Goal: Task Accomplishment & Management: Manage account settings

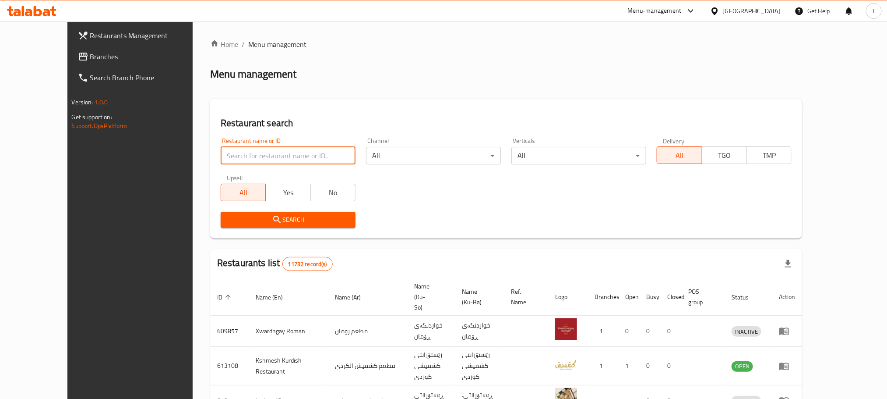
click at [311, 149] on input "search" at bounding box center [288, 156] width 135 height 18
paste input "Case 342467338 Priority Medium Type Menu Change Case Reason Level 1 Update Menu…"
click at [323, 156] on input "Case 342467338 Priority Medium Type Menu Change Case Reason Level 1 Update Menu…" at bounding box center [288, 156] width 135 height 18
click at [330, 151] on input "Case 342467338 Priority Medium Type Menu Change Case Reason Level 1 Update Menu…" at bounding box center [288, 156] width 135 height 18
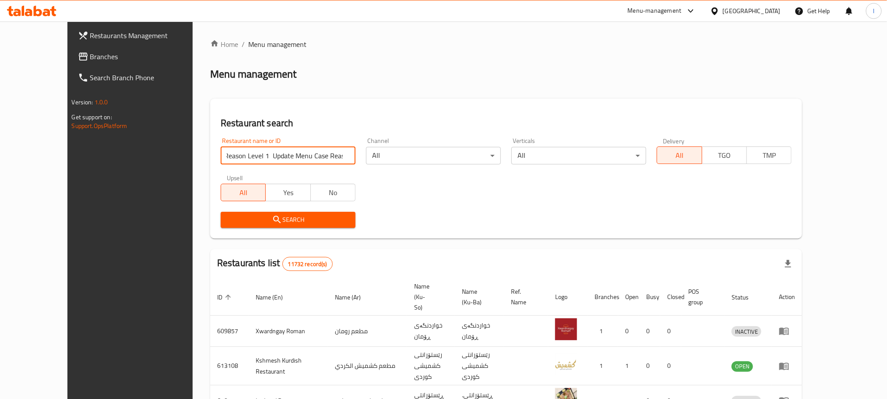
scroll to position [0, 0]
drag, startPoint x: 293, startPoint y: 156, endPoint x: 121, endPoint y: 162, distance: 172.2
click at [121, 162] on div "Restaurants Management Branches Search Branch Phone Version: 1.0.0 Get support …" at bounding box center [443, 349] width 753 height 656
type input "[PERSON_NAME]"
click at [230, 223] on span "Search" at bounding box center [288, 219] width 121 height 11
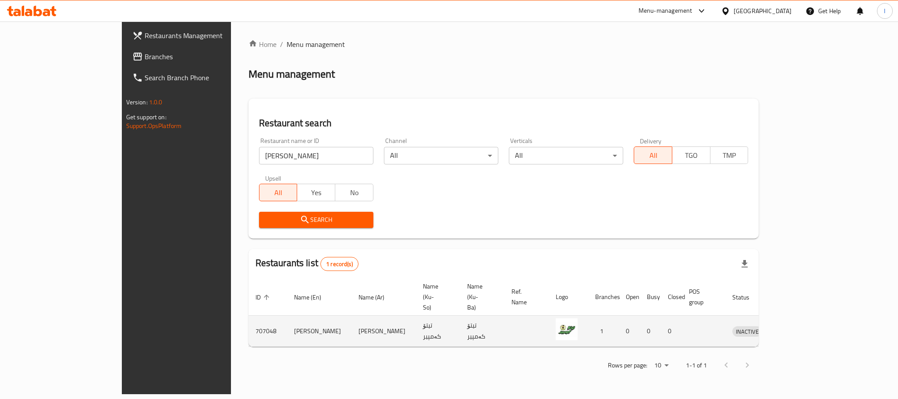
click at [789, 328] on icon "enhanced table" at bounding box center [785, 331] width 10 height 7
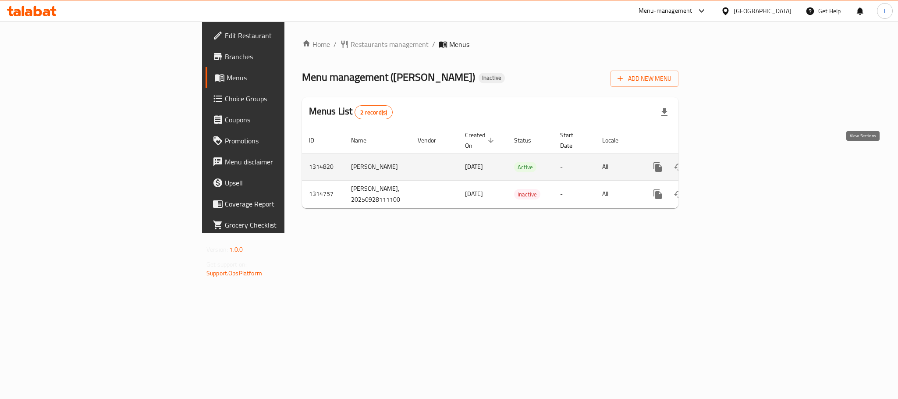
click at [725, 163] on icon "enhanced table" at bounding box center [721, 167] width 8 height 8
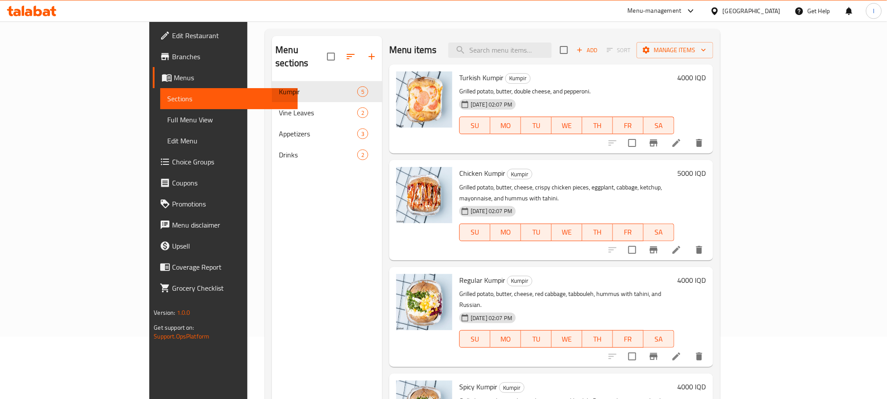
scroll to position [119, 0]
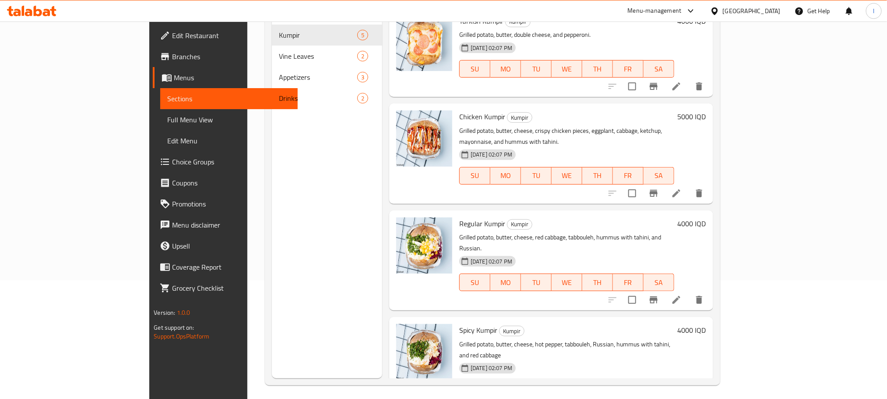
click at [689, 292] on li at bounding box center [677, 300] width 25 height 16
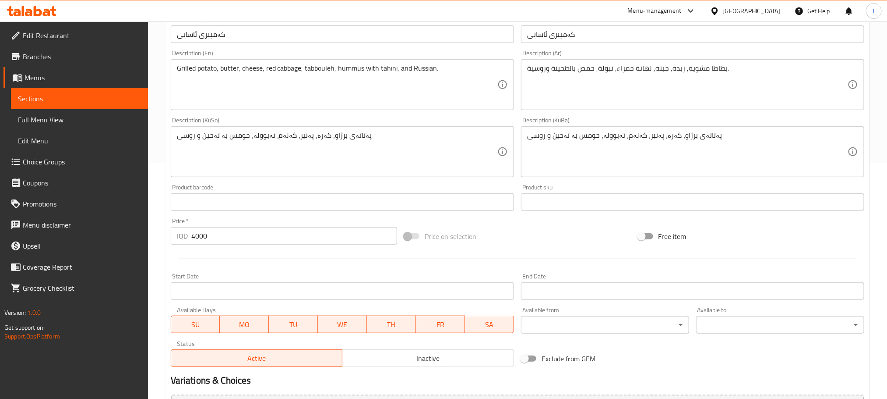
scroll to position [241, 0]
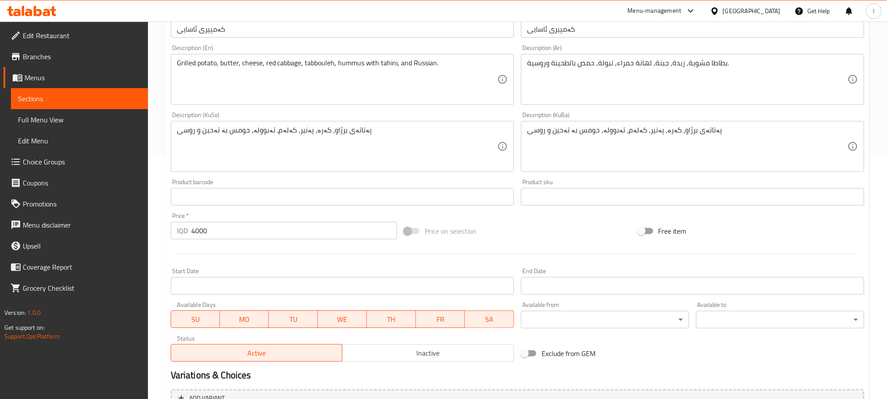
click at [364, 121] on div "پەتاتەی برژاو، کەرە، پەنیر، کەلەم، تەبوولە، حومس بە تەحین و روسی Description (K…" at bounding box center [342, 146] width 343 height 51
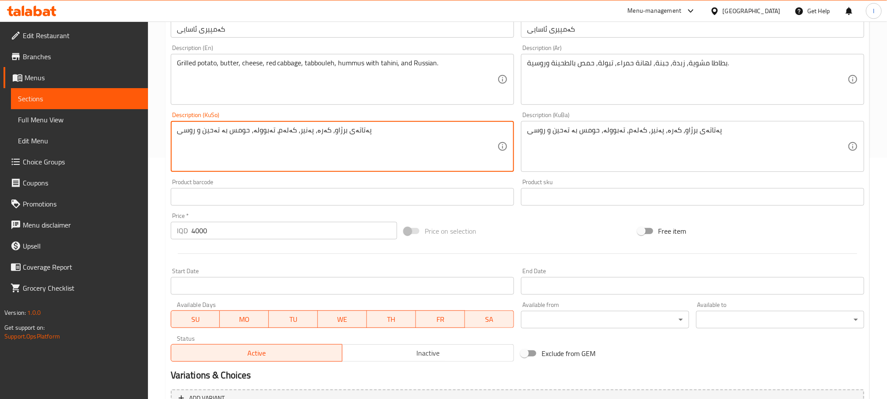
click at [368, 131] on textarea "پەتاتەی برژاو، کەرە، پەنیر، کەلەم، تەبوولە، حومس بە تەحین و روسی" at bounding box center [337, 147] width 321 height 42
click at [416, 127] on textarea "پەتاتەی برژاو، کەرە، پەنیر، کەلەم، تەبوولە، حومس بە تەحین و روسی" at bounding box center [337, 147] width 321 height 42
click at [407, 141] on textarea "پەتاتەی برژاو، کەرە، پەنیر، کەلەمی سوور، تەبوولە، حومس بە تەحین و روسی" at bounding box center [337, 147] width 321 height 42
click at [406, 141] on textarea "پەتاتەی برژاو، کەرە، پەنیر، کەلەمی سوور، تەبوولە، حومس بە تەحین و روسی" at bounding box center [337, 147] width 321 height 42
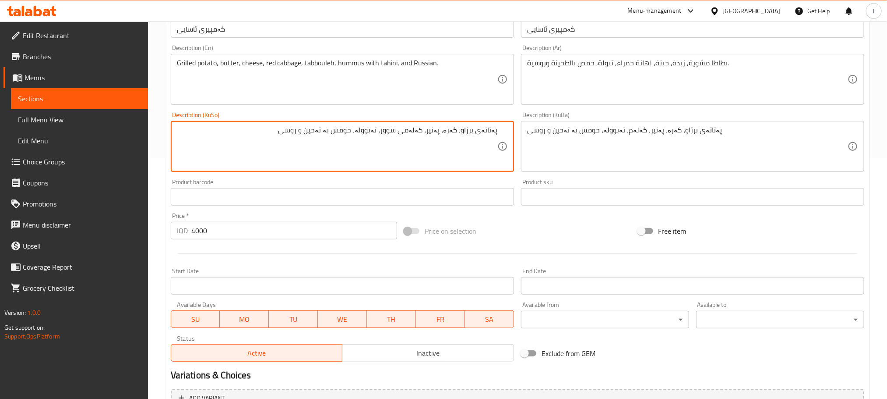
type textarea "پەتاتەی برژاو، کەرە، پەنیر، کەلەمی سوور، تەبوولە، حومس بە تەحین و روسی"
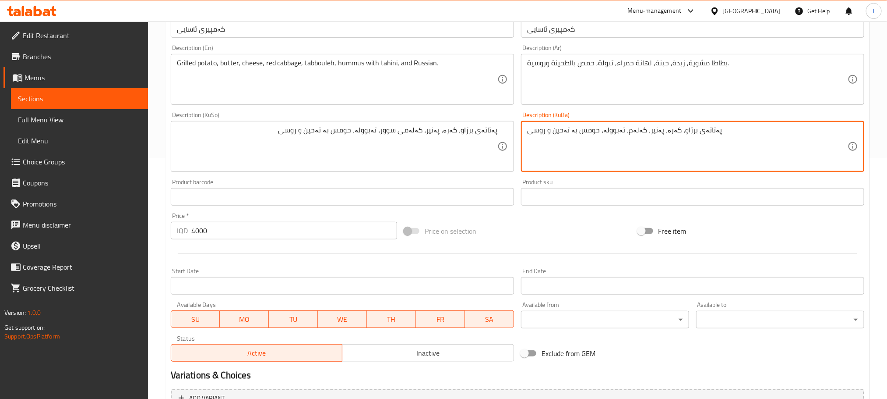
click at [601, 134] on textarea "پەتاتەی برژاو، کەرە، پەنیر، کەلەم، تەبوولە، حومس بە تەحین و روسی" at bounding box center [687, 147] width 321 height 42
paste textarea "ی سوور"
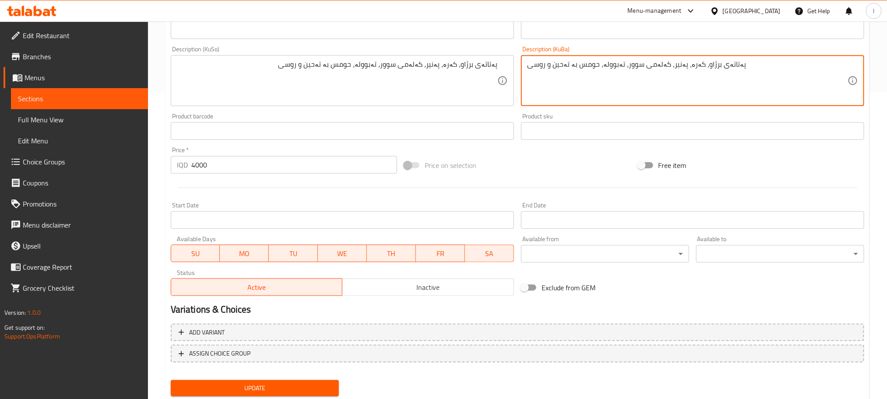
scroll to position [333, 0]
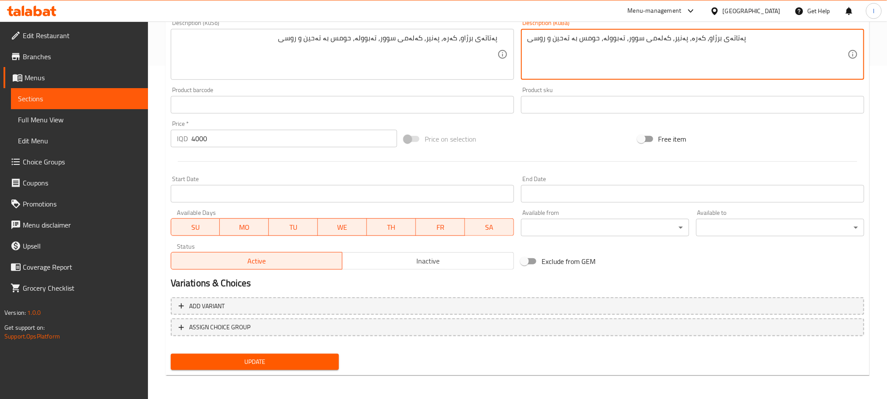
type textarea "پەتاتەی برژاو، کەرە، پەنیر، کەلەمی سوور، تەبوولە، حومس بە تەحین و روسی"
click at [298, 356] on span "Update" at bounding box center [255, 361] width 154 height 11
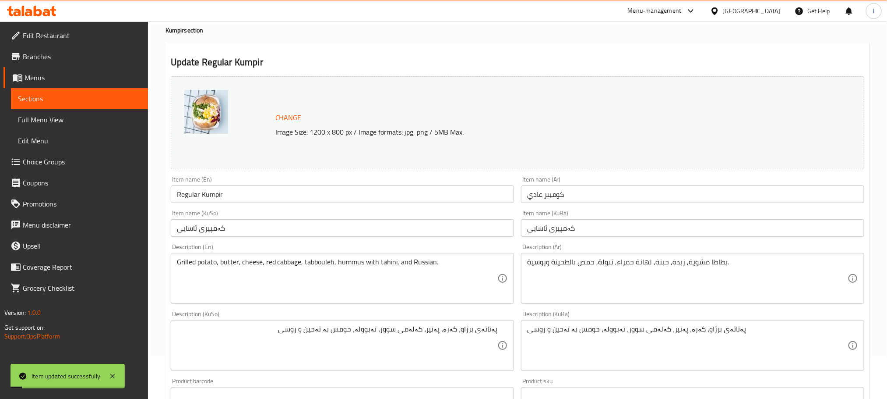
scroll to position [0, 0]
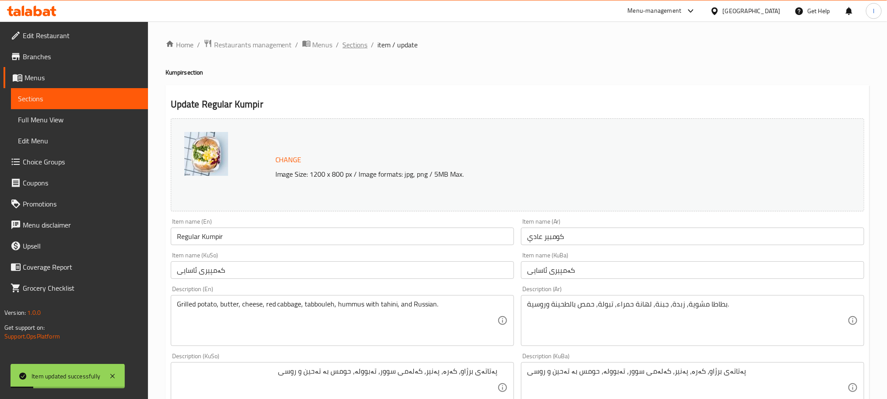
click at [355, 41] on span "Sections" at bounding box center [355, 44] width 25 height 11
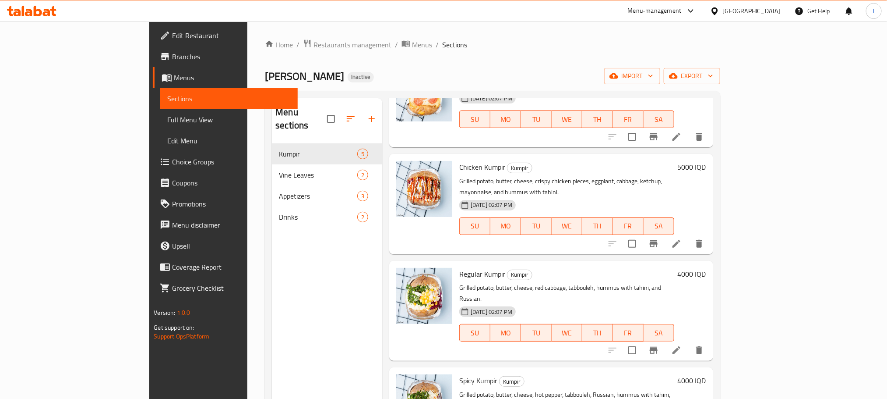
scroll to position [101, 0]
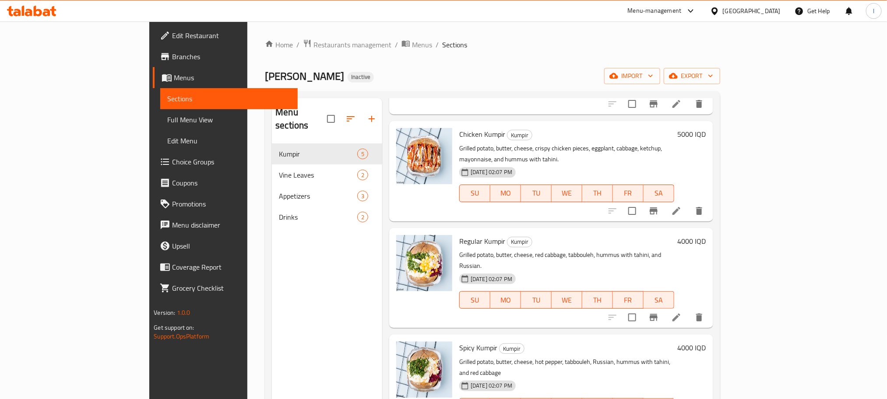
click at [681, 313] on icon at bounding box center [677, 317] width 8 height 8
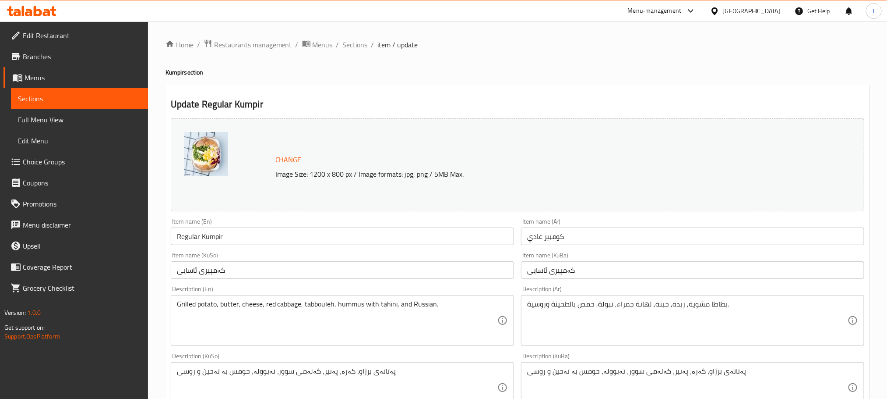
click at [349, 35] on div "Home / Restaurants management / Menus / Sections / item / update Kumpir section…" at bounding box center [517, 376] width 739 height 711
click at [354, 39] on span "Sections" at bounding box center [355, 44] width 25 height 11
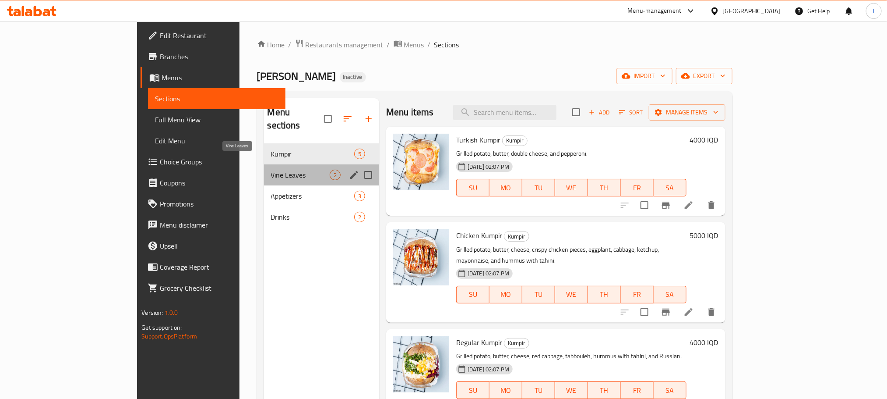
click at [271, 170] on span "Vine Leaves" at bounding box center [300, 175] width 59 height 11
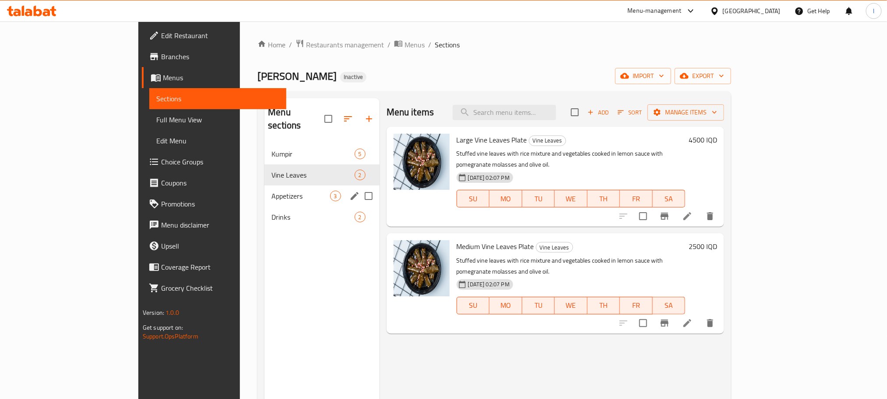
click at [272, 191] on span "Appetizers" at bounding box center [301, 196] width 58 height 11
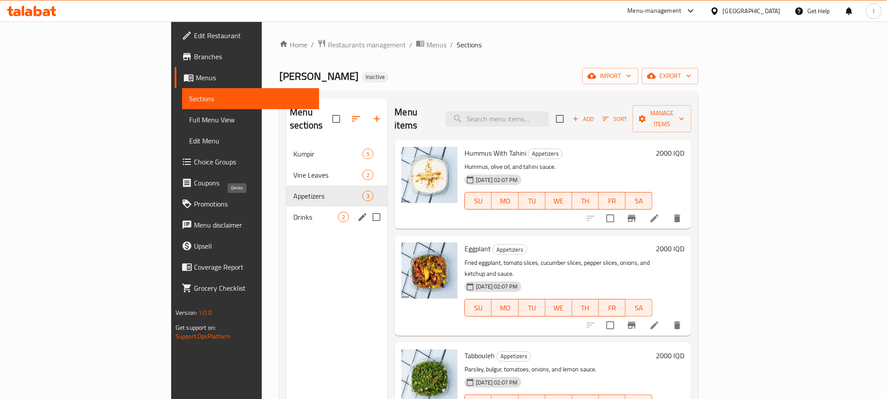
click at [293, 212] on span "Drinks" at bounding box center [315, 217] width 45 height 11
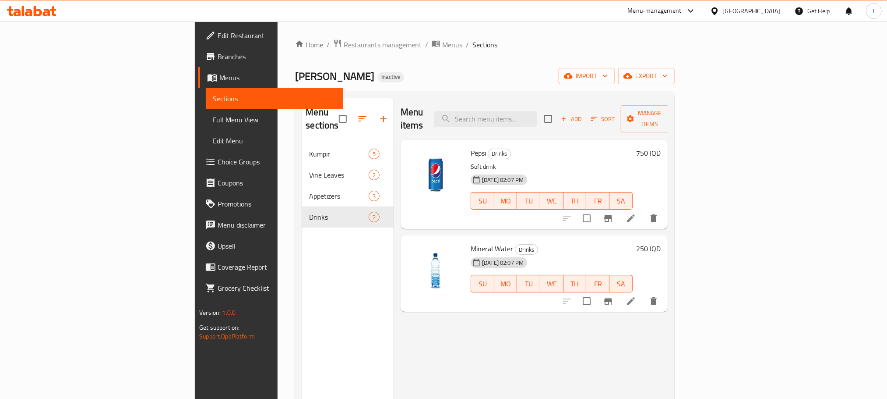
click at [213, 122] on span "Full Menu View" at bounding box center [274, 119] width 123 height 11
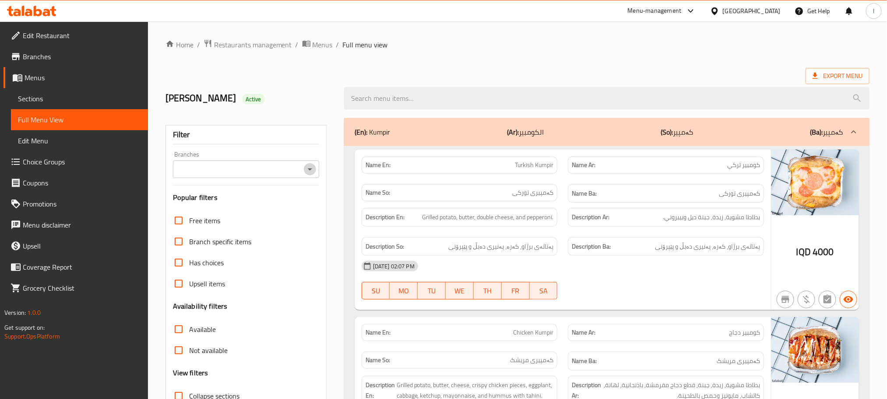
click at [313, 169] on icon "Open" at bounding box center [310, 169] width 11 height 11
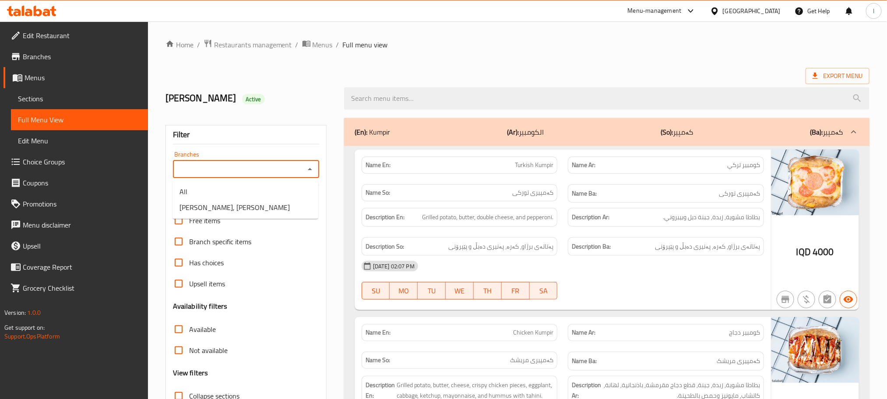
click at [305, 165] on icon "Close" at bounding box center [310, 169] width 11 height 11
click at [305, 165] on icon "Open" at bounding box center [310, 169] width 11 height 11
click at [270, 209] on li "[PERSON_NAME], [PERSON_NAME]" at bounding box center [246, 207] width 146 height 16
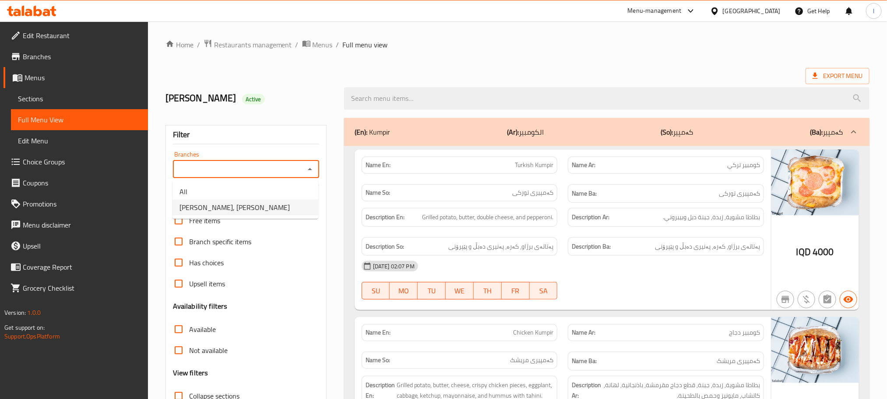
type input "[PERSON_NAME], [PERSON_NAME]"
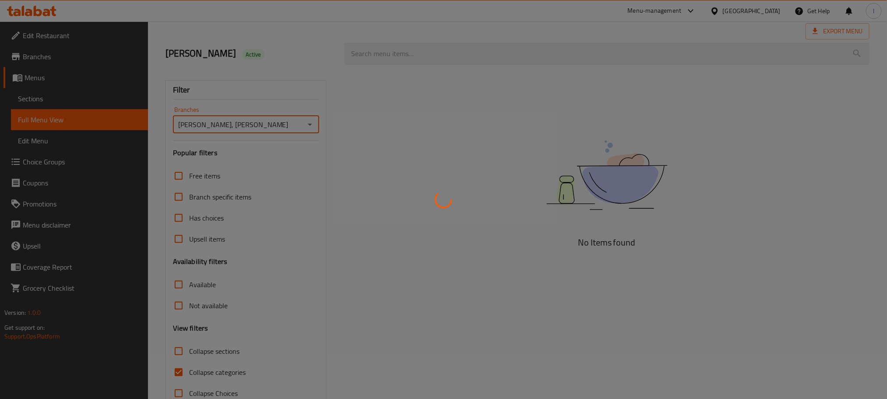
scroll to position [68, 0]
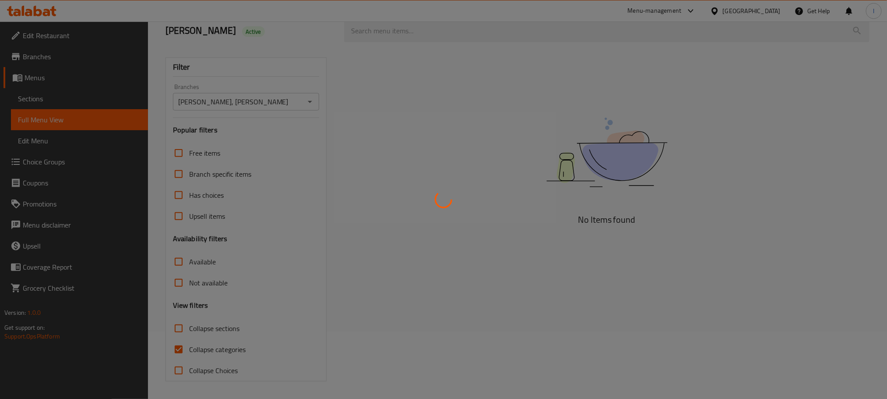
click at [183, 346] on div at bounding box center [443, 199] width 887 height 399
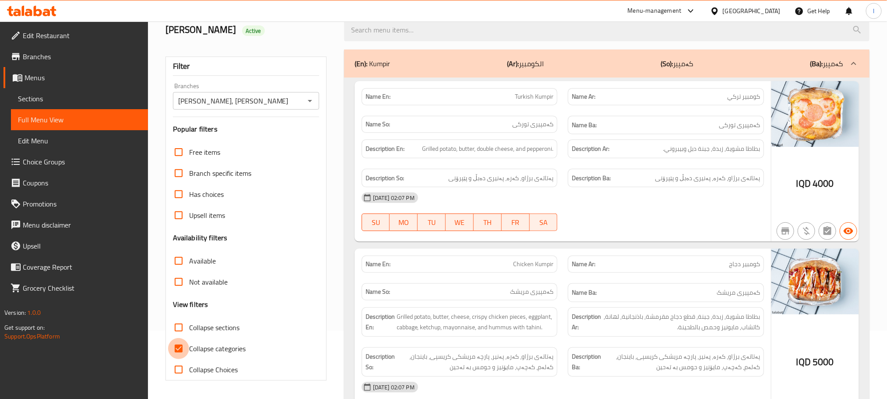
click at [186, 346] on input "Collapse categories" at bounding box center [178, 348] width 21 height 21
checkbox input "false"
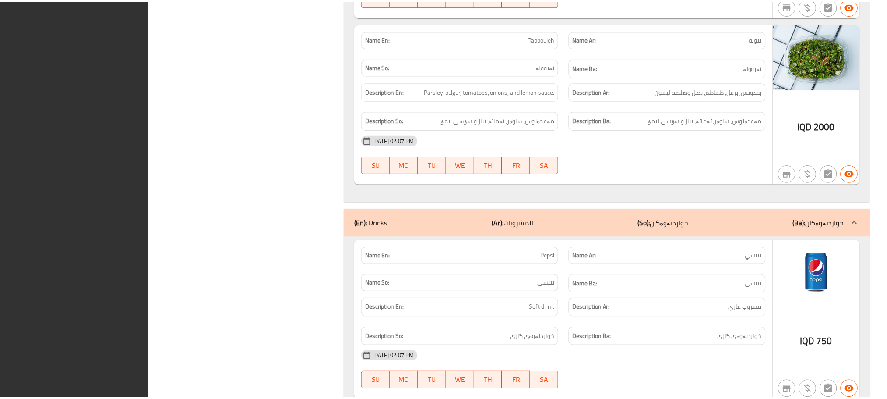
scroll to position [2085, 0]
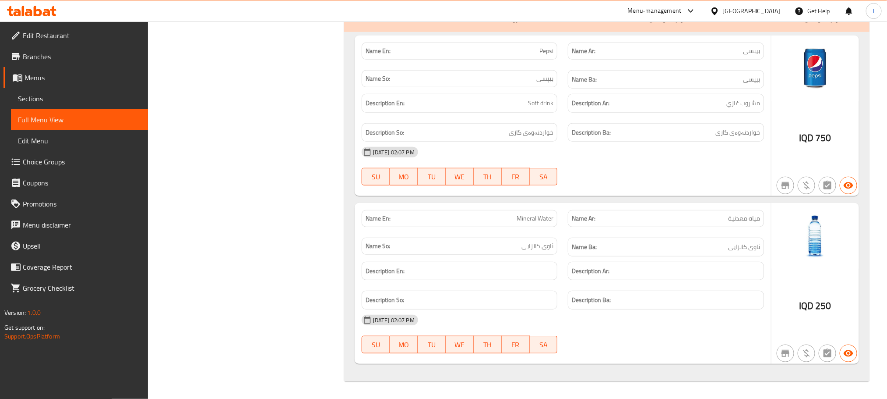
click at [32, 14] on icon at bounding box center [28, 12] width 7 height 7
